Goal: Task Accomplishment & Management: Manage account settings

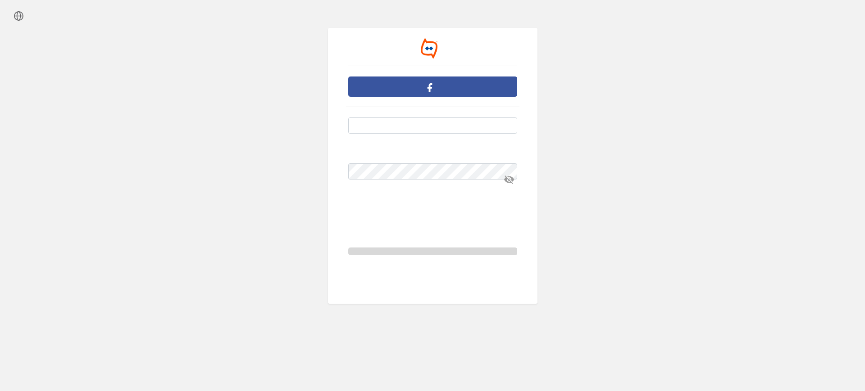
click at [443, 77] on button "button" at bounding box center [432, 87] width 169 height 20
click at [450, 78] on button "button" at bounding box center [432, 87] width 169 height 20
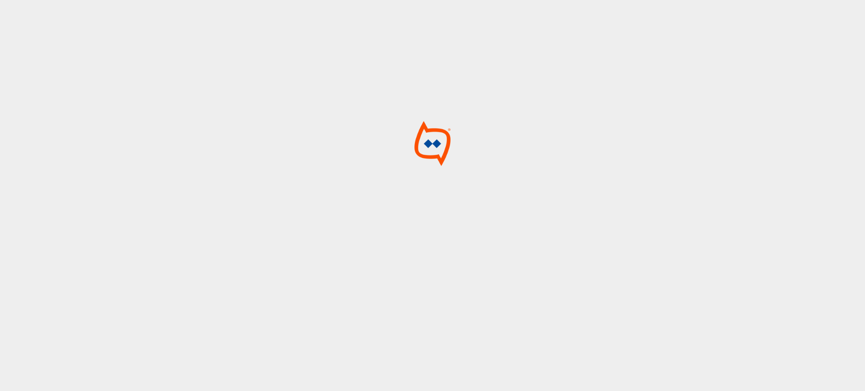
click at [405, 141] on img at bounding box center [433, 143] width 68 height 45
click at [457, 101] on div at bounding box center [432, 195] width 865 height 391
click at [403, 121] on img at bounding box center [433, 143] width 68 height 45
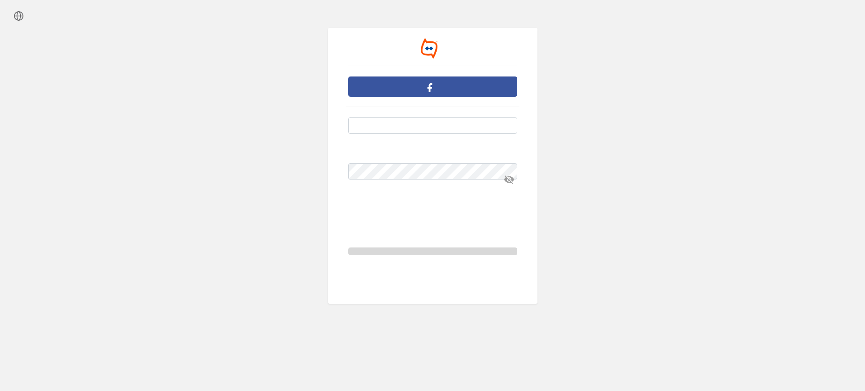
click at [449, 91] on button "button" at bounding box center [432, 87] width 169 height 20
